Goal: Task Accomplishment & Management: Manage account settings

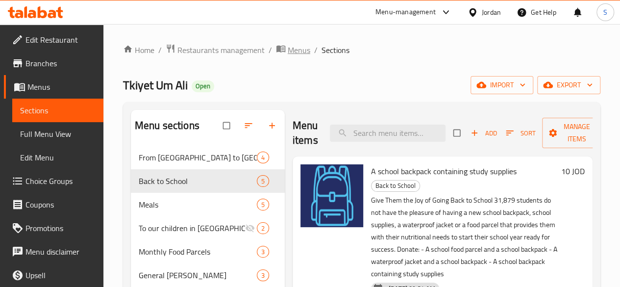
click at [297, 50] on span "Menus" at bounding box center [299, 50] width 23 height 12
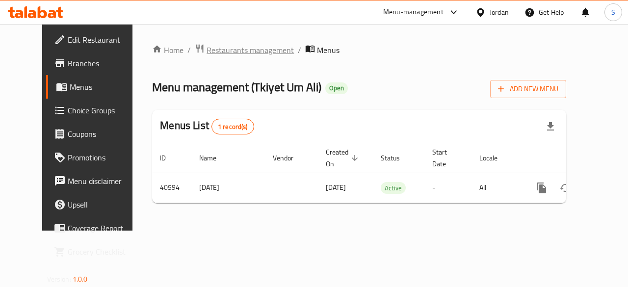
click at [234, 50] on span "Restaurants management" at bounding box center [249, 50] width 87 height 12
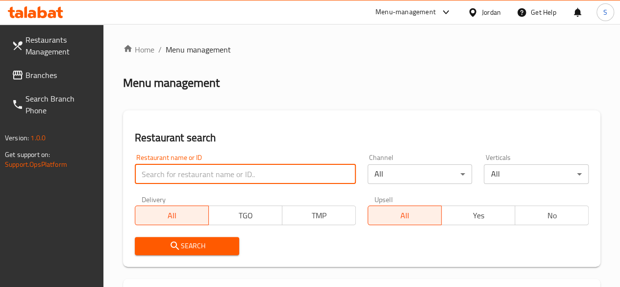
click at [218, 177] on input "search" at bounding box center [245, 174] width 221 height 20
type input "sos"
click button "Search" at bounding box center [187, 246] width 105 height 18
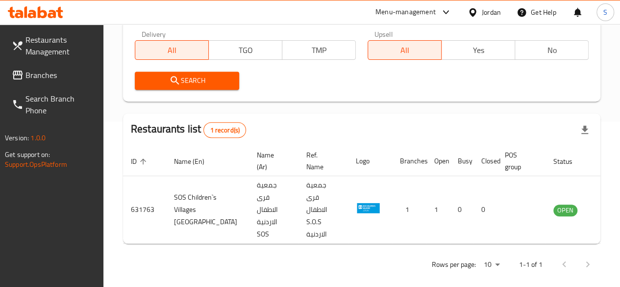
scroll to position [175, 0]
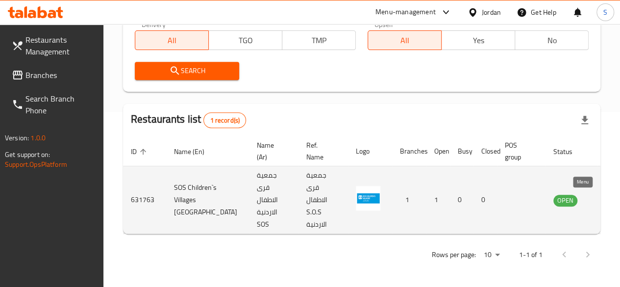
click at [605, 198] on icon "enhanced table" at bounding box center [611, 200] width 12 height 12
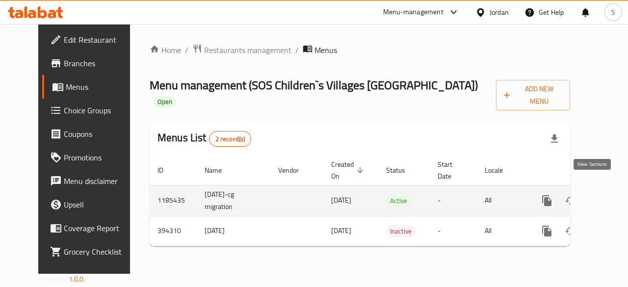
click at [606, 190] on link "enhanced table" at bounding box center [618, 201] width 24 height 24
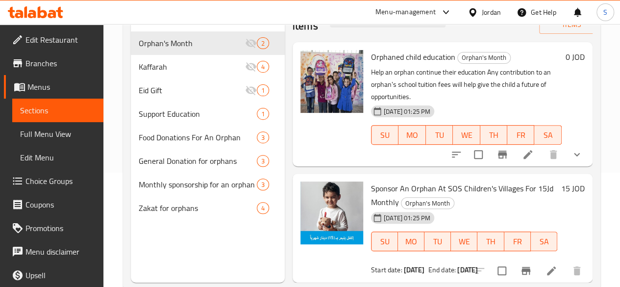
scroll to position [115, 0]
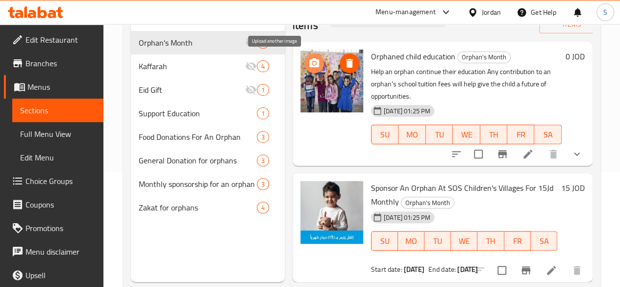
click at [309, 64] on icon "upload picture" at bounding box center [315, 63] width 12 height 12
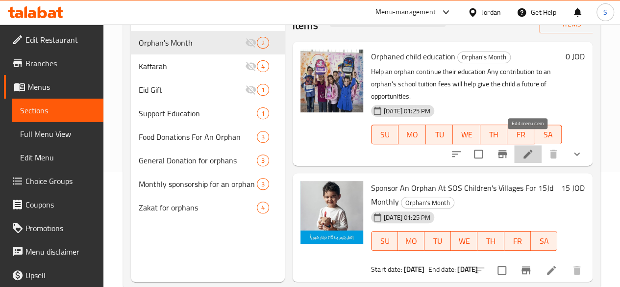
click at [528, 150] on icon at bounding box center [528, 154] width 9 height 9
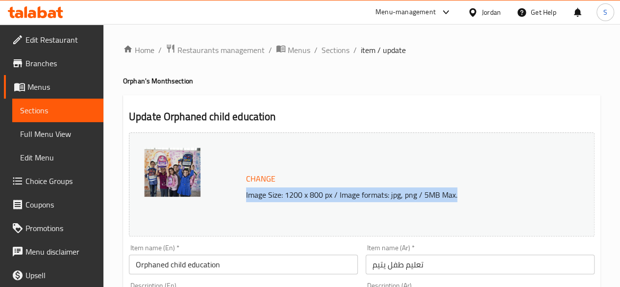
drag, startPoint x: 242, startPoint y: 195, endPoint x: 460, endPoint y: 203, distance: 217.9
click at [460, 203] on div "Change Image Size: 1200 x 800 px / Image formats: jpg, png / 5MB Max." at bounding box center [362, 184] width 466 height 104
copy p "Image Size: 1200 x 800 px / Image formats: jpg, png / 5MB Max."
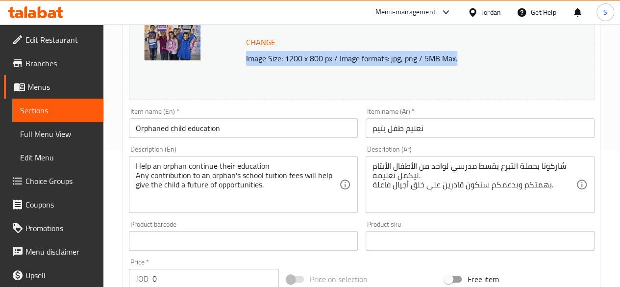
scroll to position [141, 0]
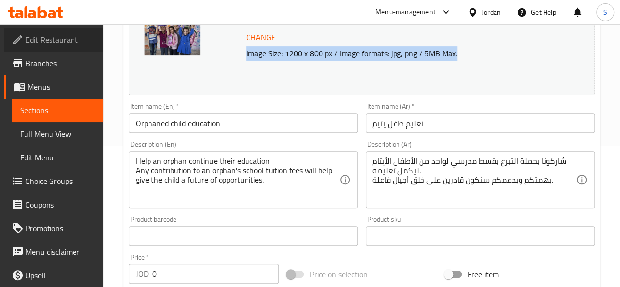
click at [68, 46] on span "Edit Restaurant" at bounding box center [61, 40] width 70 height 12
